Goal: Find specific page/section: Find specific page/section

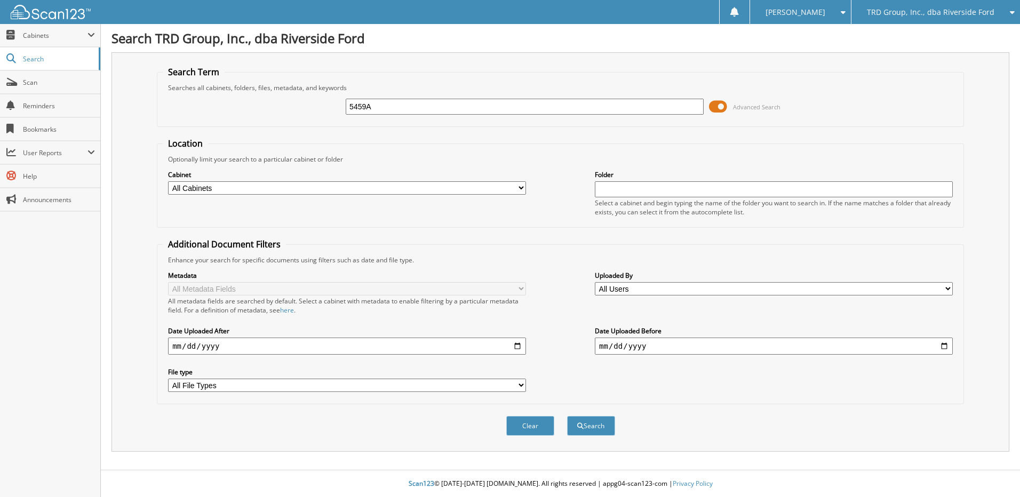
type input "5459A"
click at [567, 416] on button "Search" at bounding box center [591, 426] width 48 height 20
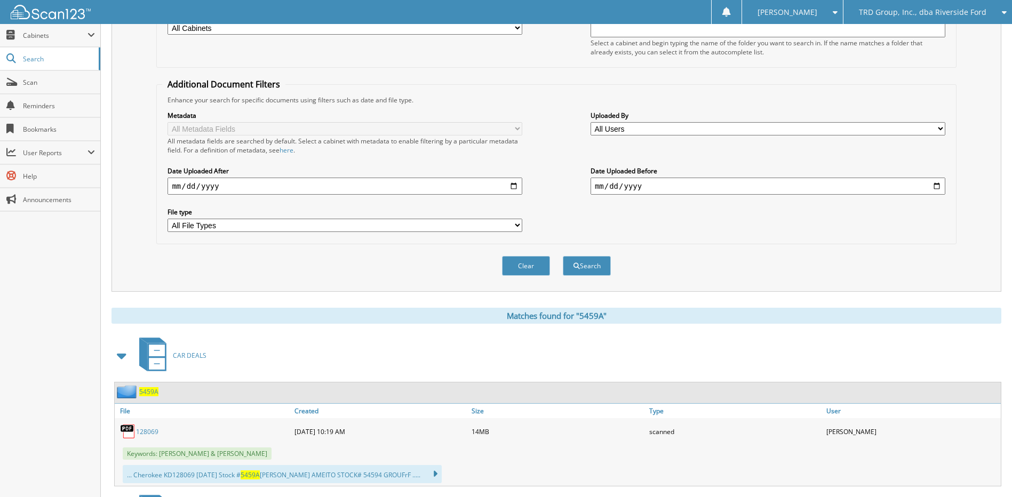
scroll to position [320, 0]
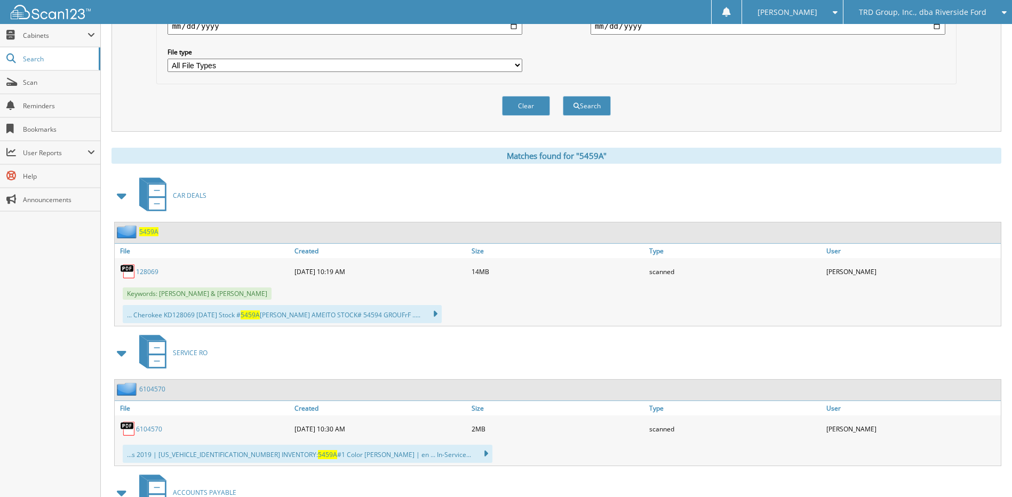
click at [154, 230] on span "5459A" at bounding box center [148, 231] width 19 height 9
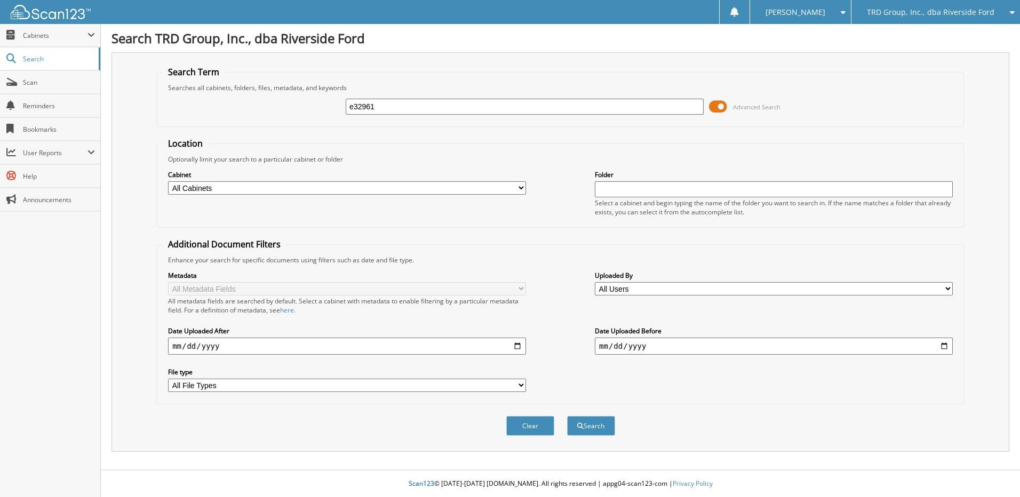
type input "e32961"
click at [567, 416] on button "Search" at bounding box center [591, 426] width 48 height 20
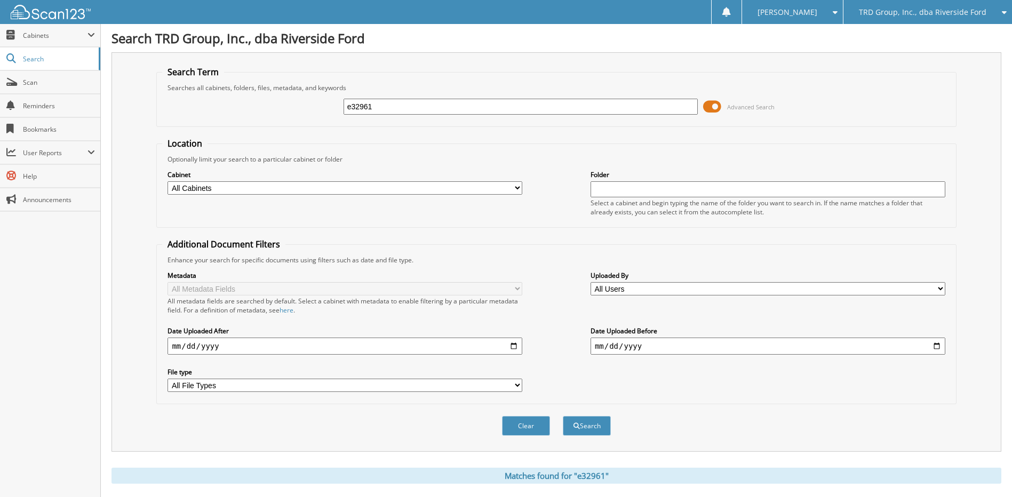
scroll to position [320, 0]
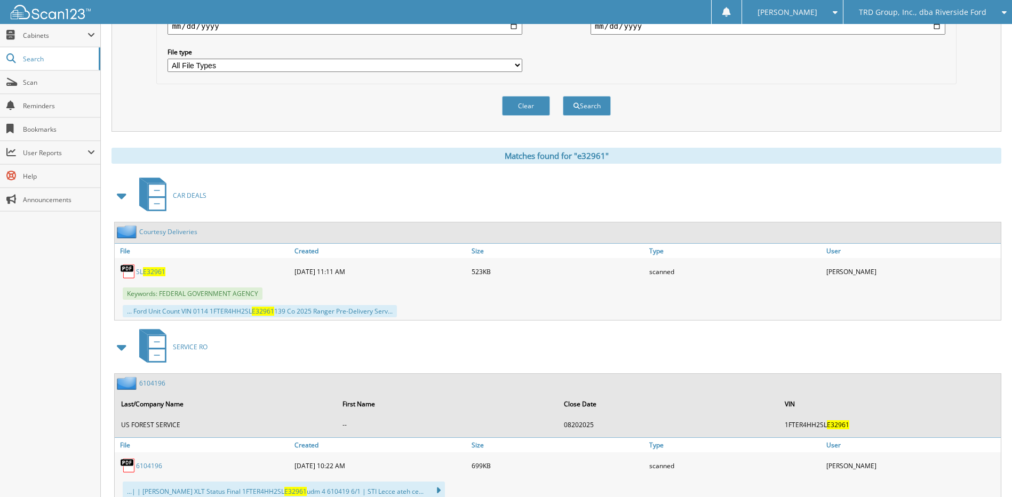
click at [153, 273] on span "E32961" at bounding box center [154, 271] width 22 height 9
